Goal: Task Accomplishment & Management: Use online tool/utility

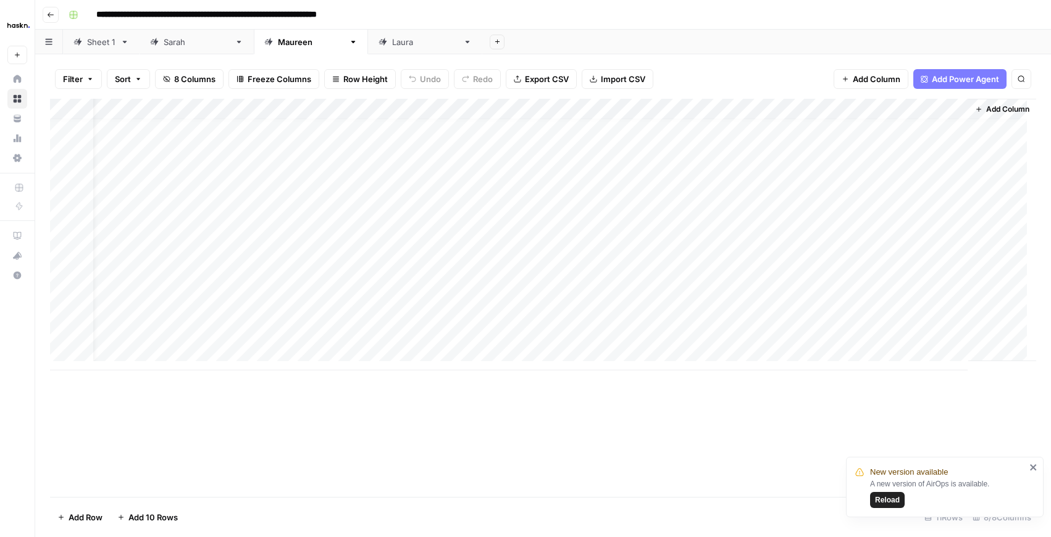
scroll to position [0, 25]
click at [43, 17] on button "Go back" at bounding box center [51, 15] width 16 height 16
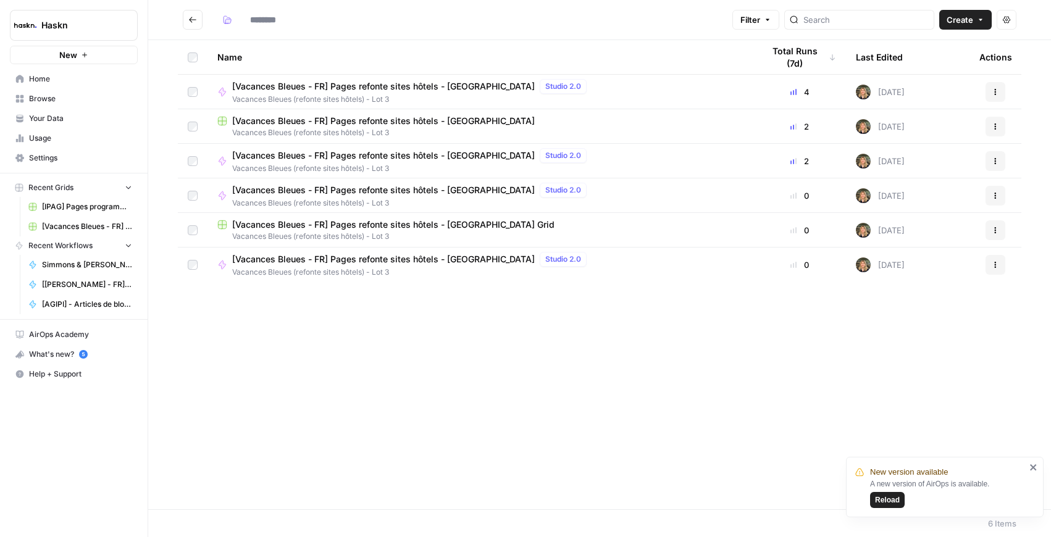
type input "**********"
click at [421, 82] on span "[Vacances Bleues - FR] Pages refonte sites hôtels - [GEOGRAPHIC_DATA]" at bounding box center [383, 86] width 303 height 12
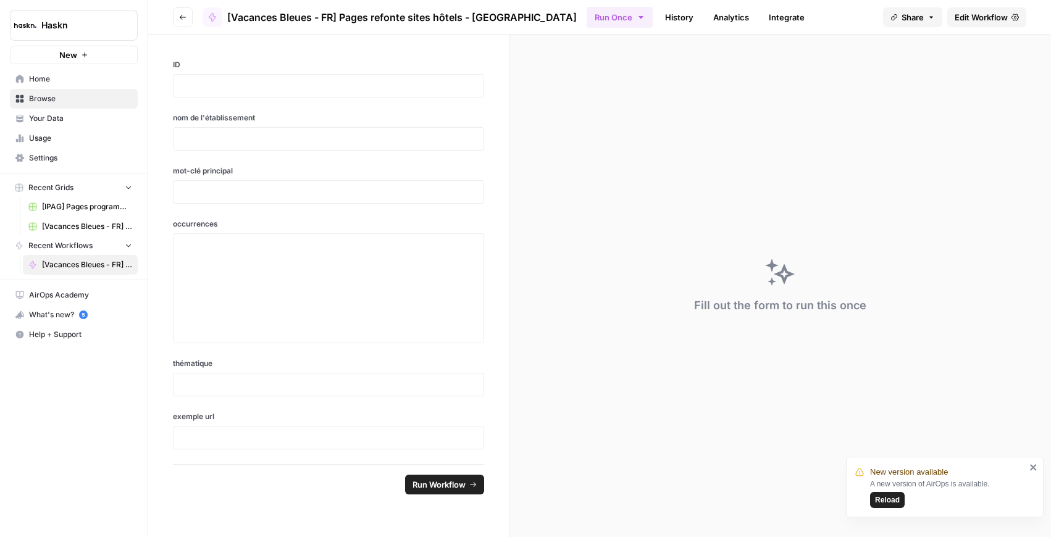
click at [930, 19] on icon "button" at bounding box center [931, 17] width 7 height 7
click at [983, 20] on span "Edit Workflow" at bounding box center [981, 17] width 53 height 12
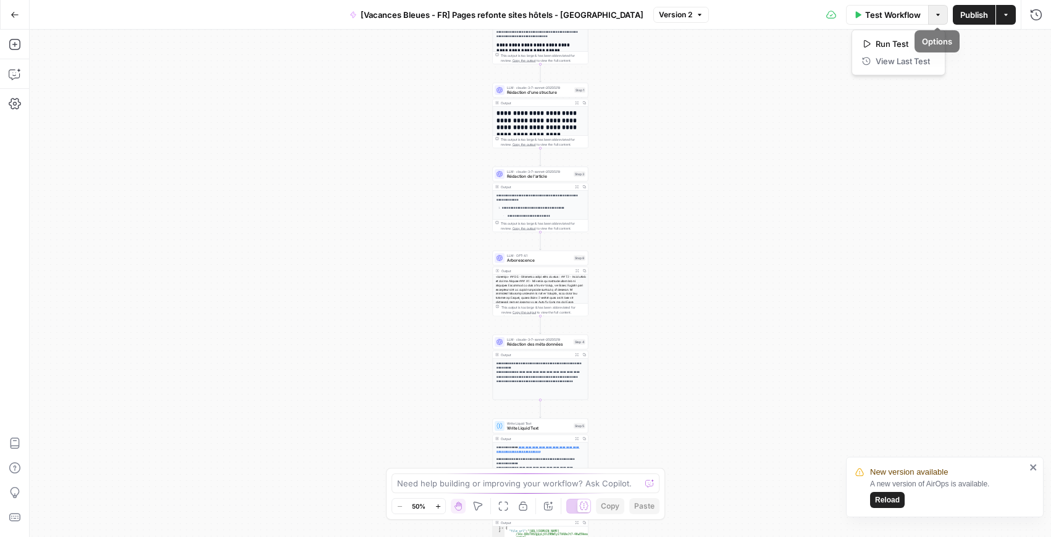
click at [942, 14] on button "Options" at bounding box center [938, 15] width 20 height 20
click at [1007, 19] on button "Actions" at bounding box center [1006, 15] width 20 height 20
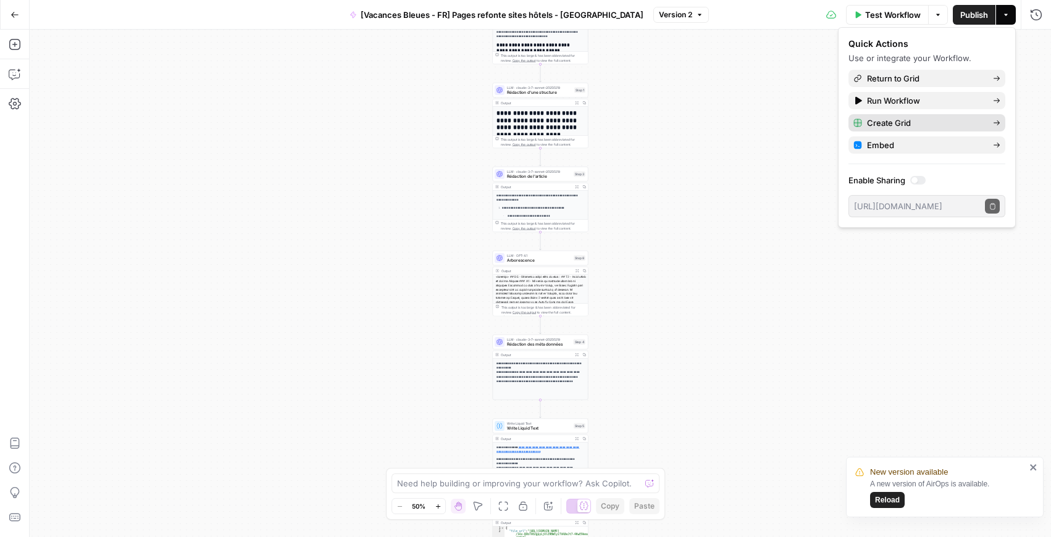
click at [997, 128] on div "Create Grid" at bounding box center [927, 123] width 147 height 12
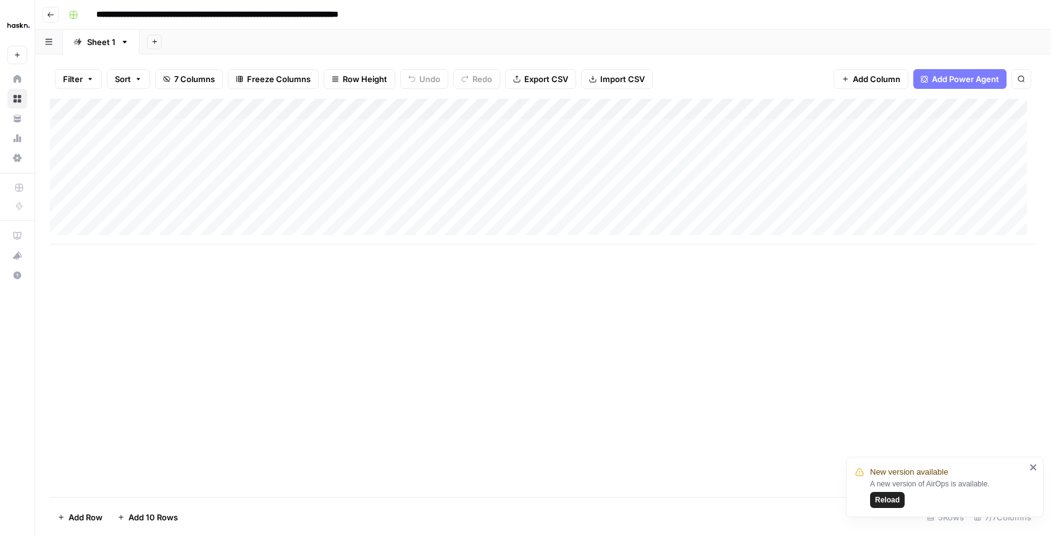
click at [319, 140] on div "Add Column" at bounding box center [543, 172] width 986 height 146
click at [257, 129] on div "Add Column" at bounding box center [543, 172] width 986 height 146
click at [335, 132] on div "Add Column" at bounding box center [543, 172] width 986 height 146
click at [462, 132] on div "Add Column" at bounding box center [543, 172] width 986 height 146
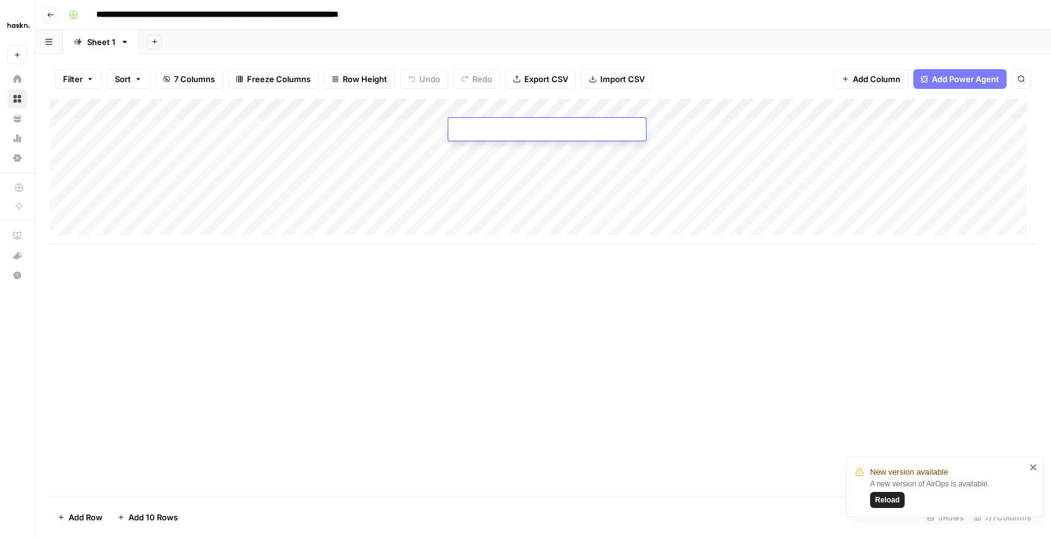
type textarea "**********"
click at [382, 127] on div "Add Column" at bounding box center [543, 172] width 986 height 146
click at [320, 122] on div "Add Column" at bounding box center [543, 172] width 986 height 146
click at [320, 122] on textarea at bounding box center [370, 130] width 198 height 17
type textarea "**********"
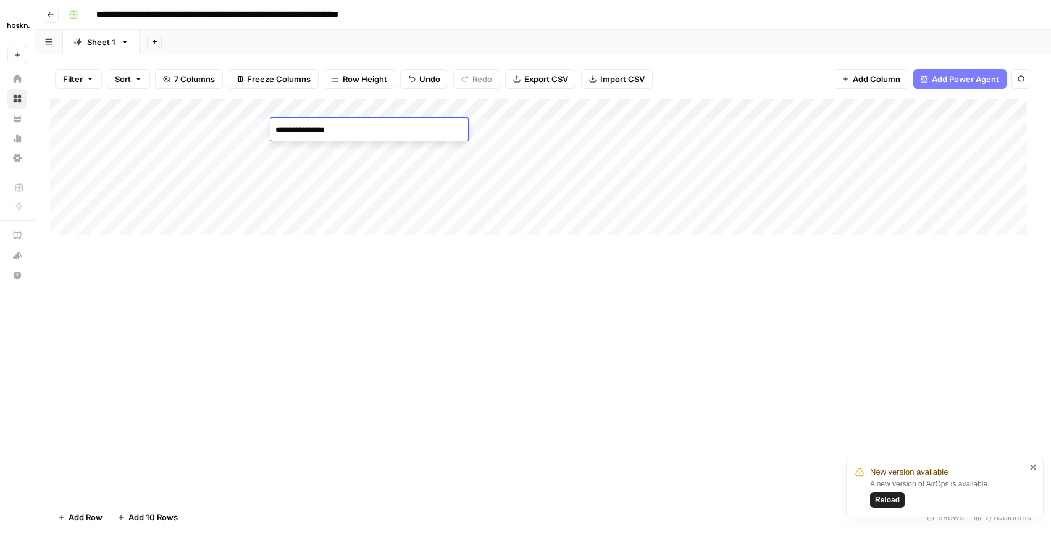
click at [241, 131] on div "Add Column" at bounding box center [543, 172] width 986 height 146
click at [148, 128] on div "Add Column" at bounding box center [543, 172] width 986 height 146
type textarea "*"
drag, startPoint x: 272, startPoint y: 111, endPoint x: 138, endPoint y: 125, distance: 134.2
click at [138, 125] on div "Add Column" at bounding box center [543, 172] width 986 height 146
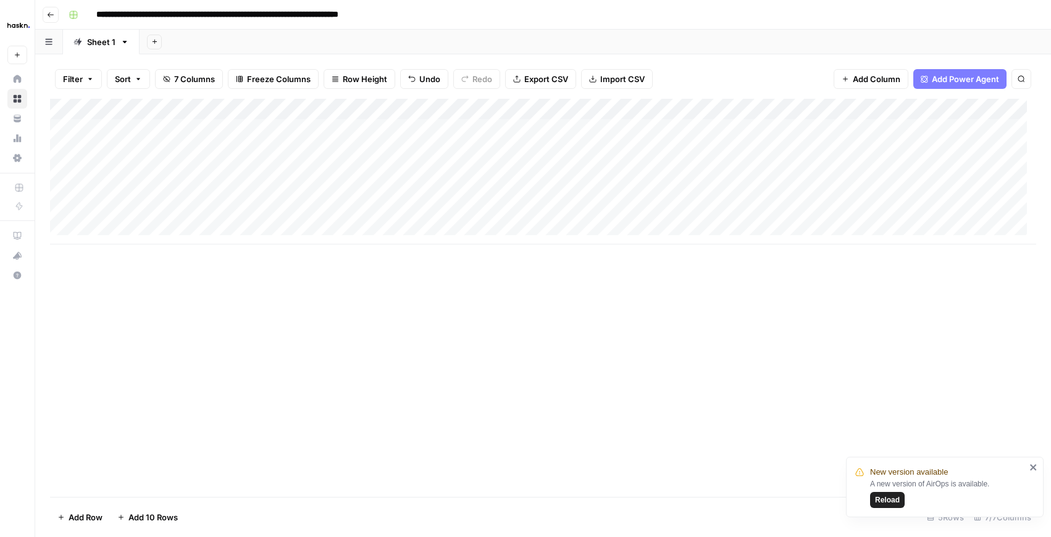
click at [214, 131] on div "Add Column" at bounding box center [543, 172] width 986 height 146
click at [444, 149] on div "Add Column" at bounding box center [543, 172] width 986 height 146
click at [550, 129] on div "Add Column" at bounding box center [543, 172] width 986 height 146
click at [752, 133] on div "Add Column" at bounding box center [543, 172] width 986 height 146
click at [742, 134] on div "Add Column" at bounding box center [543, 172] width 986 height 146
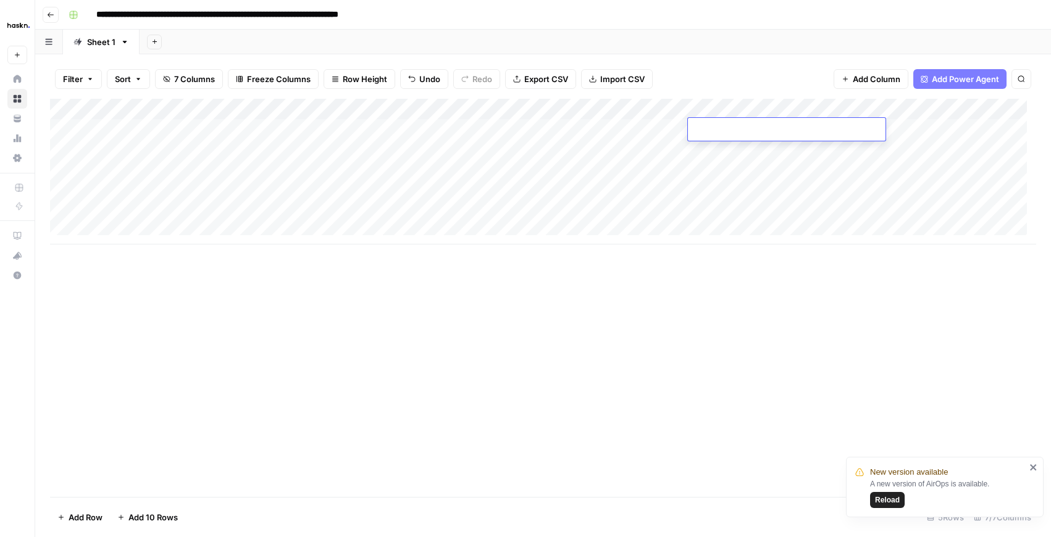
click at [742, 134] on textarea at bounding box center [787, 130] width 198 height 17
type textarea "**********"
click at [619, 135] on div "Add Column" at bounding box center [543, 172] width 986 height 146
click at [892, 135] on div "Add Column" at bounding box center [543, 172] width 986 height 146
click at [901, 131] on div "Add Column" at bounding box center [543, 172] width 986 height 146
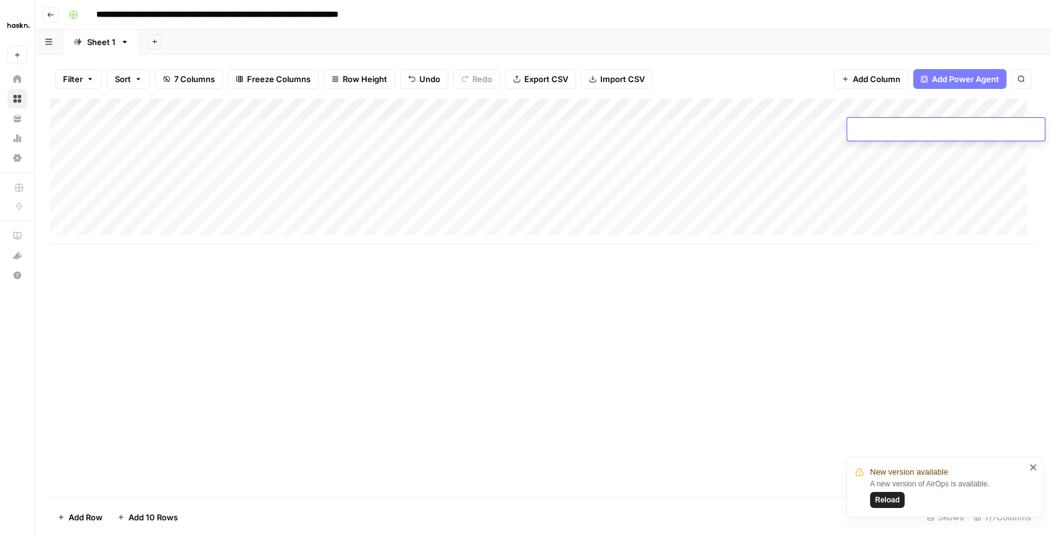
type textarea "**********"
click at [854, 169] on div "Add Column" at bounding box center [543, 172] width 986 height 146
click at [571, 128] on div "Add Column" at bounding box center [543, 172] width 986 height 146
click at [571, 128] on textarea at bounding box center [609, 130] width 198 height 17
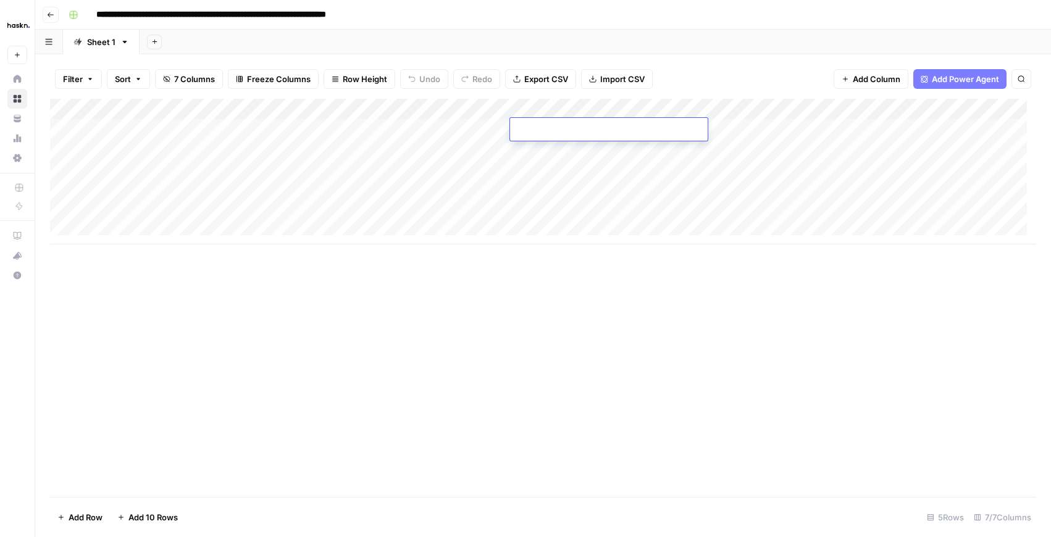
type textarea "**********"
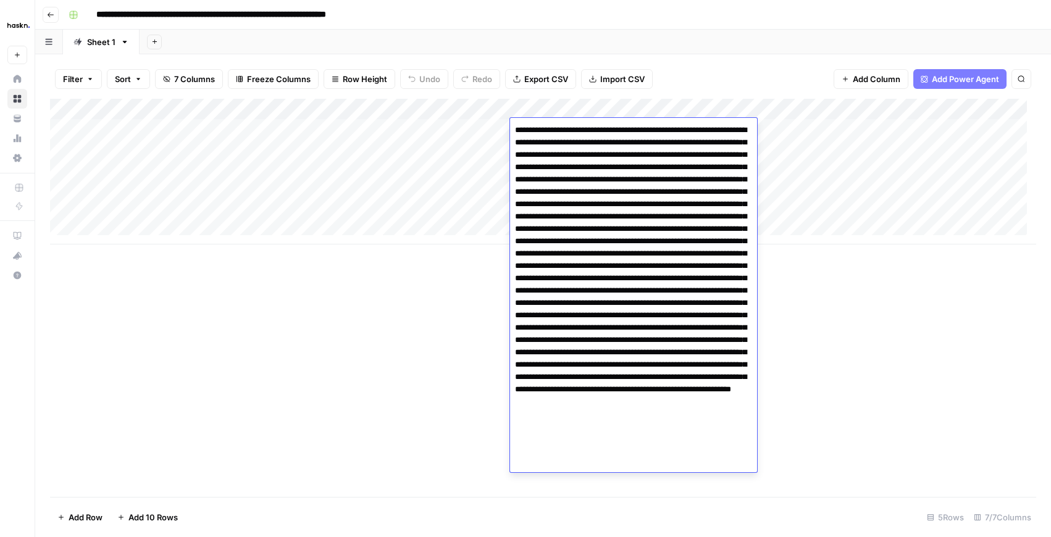
click at [514, 145] on textarea at bounding box center [633, 291] width 247 height 338
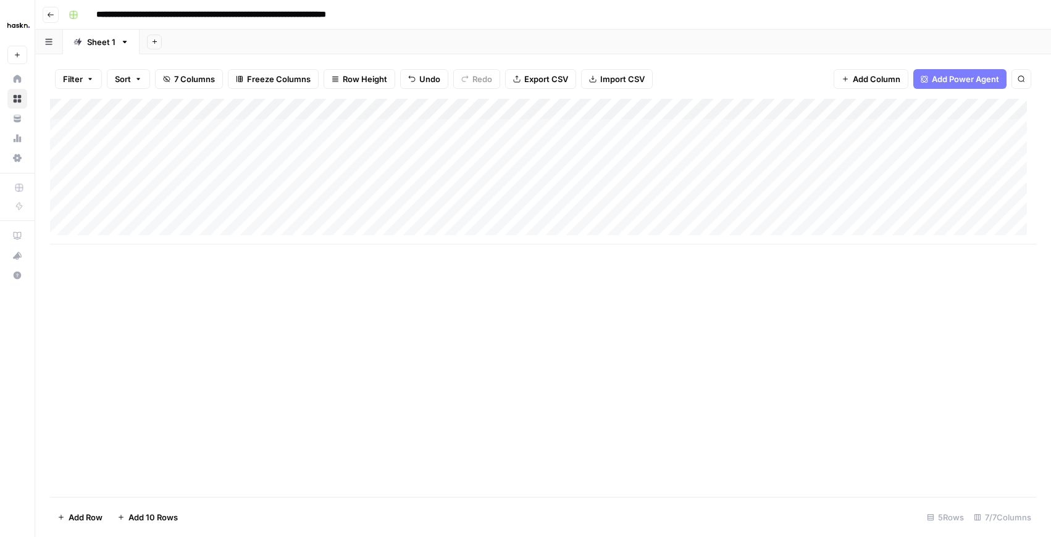
click at [495, 147] on div "Add Column" at bounding box center [543, 172] width 986 height 146
click at [910, 129] on div "Add Column" at bounding box center [543, 172] width 986 height 146
drag, startPoint x: 957, startPoint y: 106, endPoint x: 788, endPoint y: 111, distance: 168.7
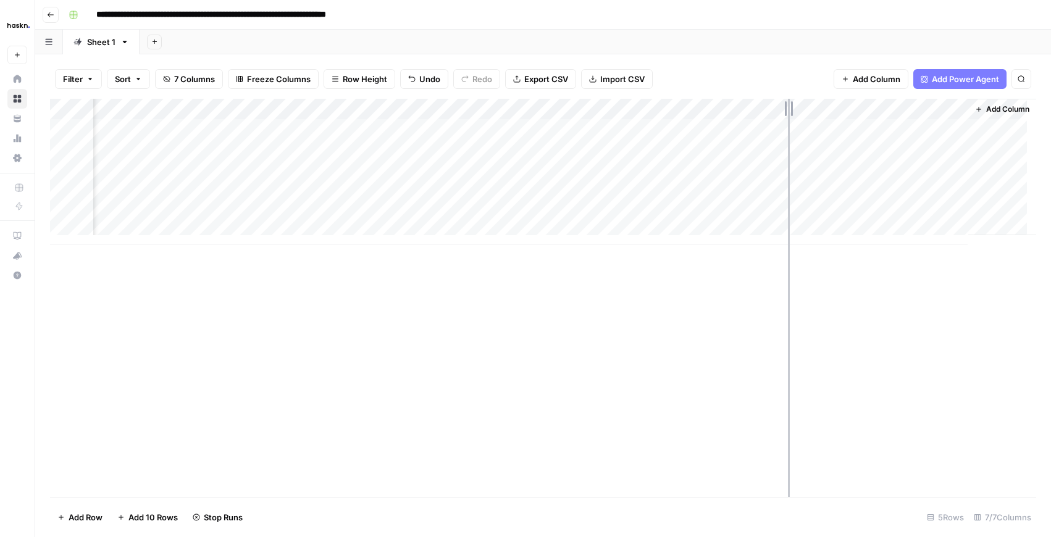
click at [788, 111] on div "Add Column" at bounding box center [543, 172] width 986 height 146
click at [943, 126] on div "Add Column" at bounding box center [543, 172] width 986 height 146
click at [524, 122] on div "Add Column" at bounding box center [543, 172] width 986 height 146
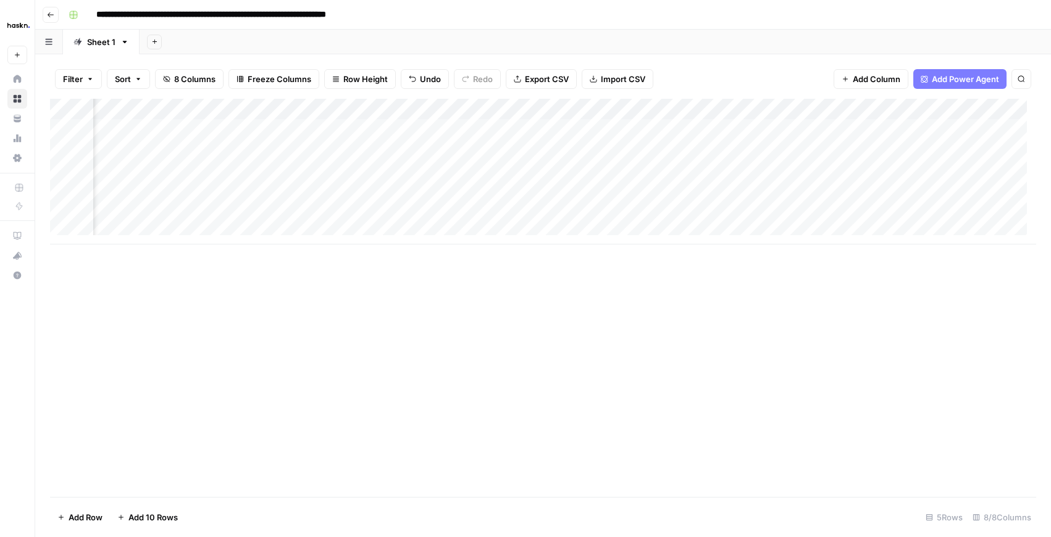
click at [524, 122] on div "Add Column" at bounding box center [543, 172] width 986 height 146
click at [514, 184] on div "Add Column" at bounding box center [543, 172] width 986 height 146
